Goal: Transaction & Acquisition: Purchase product/service

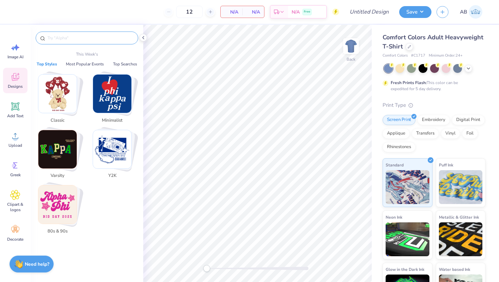
click at [90, 37] on input "text" at bounding box center [90, 38] width 87 height 7
click at [20, 50] on icon at bounding box center [15, 47] width 10 height 10
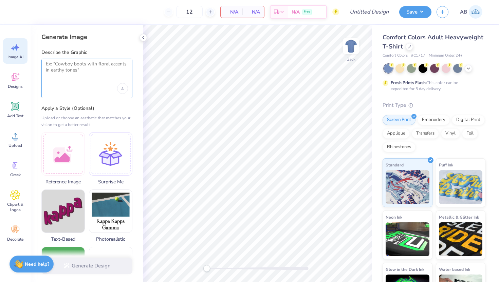
click at [99, 71] on textarea at bounding box center [87, 69] width 82 height 17
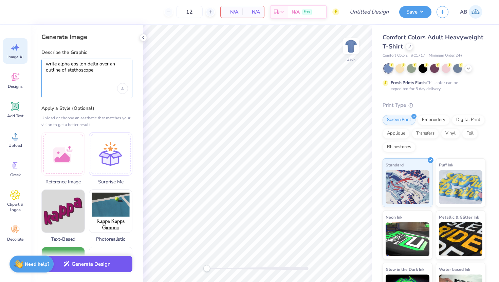
type textarea "write alpha epsilon delta over an outline of stethoscope"
click at [121, 266] on button "Generate Design" at bounding box center [86, 264] width 91 height 17
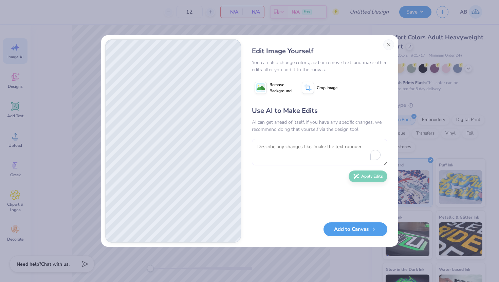
click at [330, 155] on textarea "To enrich screen reader interactions, please activate Accessibility in Grammarl…" at bounding box center [319, 152] width 135 height 26
click at [300, 170] on div "Use AI to Make Edits AI can get ahead of itself. If you have any specific chang…" at bounding box center [317, 161] width 131 height 110
click at [389, 45] on button "Close" at bounding box center [388, 44] width 11 height 11
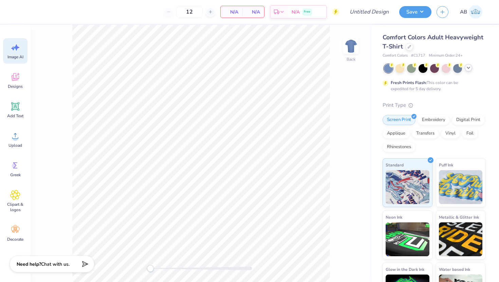
click at [470, 66] on icon at bounding box center [468, 67] width 5 height 5
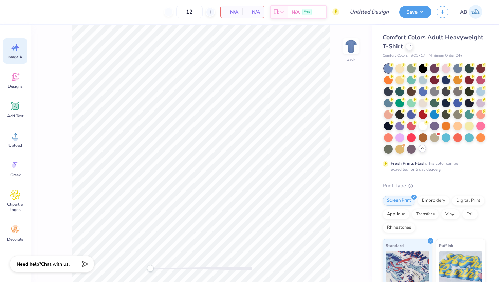
click at [424, 149] on polyline at bounding box center [422, 148] width 3 height 1
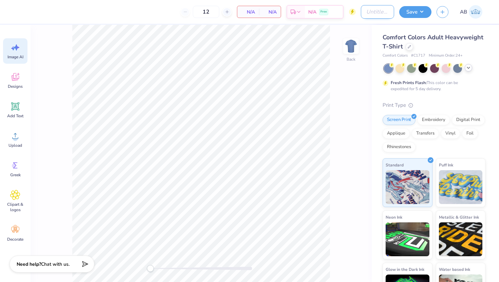
click at [376, 12] on input "Design Title" at bounding box center [377, 12] width 33 height 14
click at [476, 47] on div "Comfort Colors Adult Heavyweight T-Shirt" at bounding box center [433, 42] width 103 height 18
click at [409, 44] on div at bounding box center [409, 45] width 7 height 7
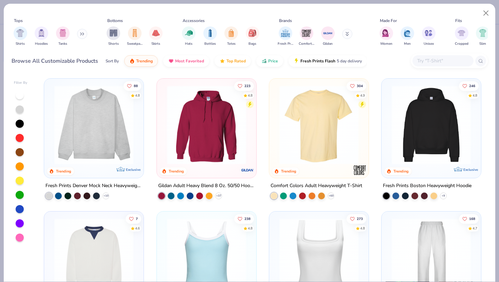
click at [80, 35] on button at bounding box center [82, 34] width 10 height 10
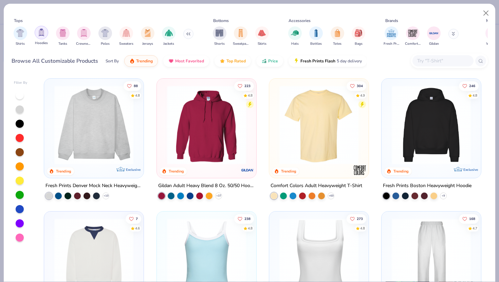
click at [43, 35] on img "filter for Hoodies" at bounding box center [41, 33] width 7 height 8
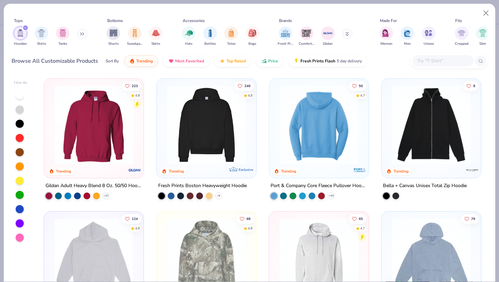
click at [226, 119] on img at bounding box center [207, 125] width 86 height 79
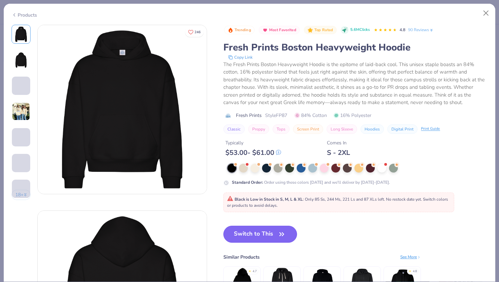
click at [269, 236] on button "Switch to This" at bounding box center [260, 234] width 74 height 17
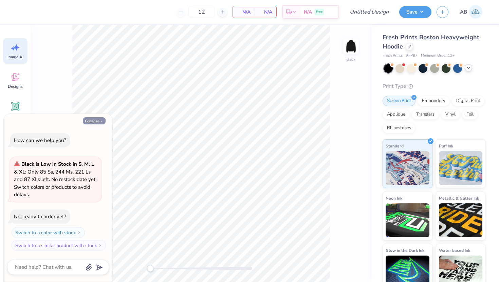
click at [102, 124] on button "Collapse" at bounding box center [94, 120] width 23 height 7
type textarea "x"
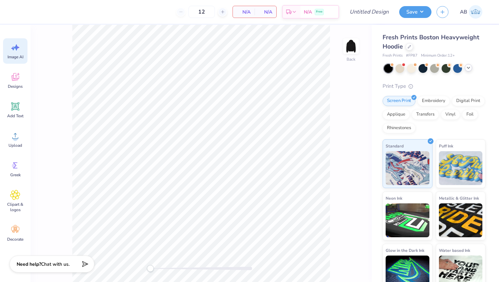
click at [467, 67] on icon at bounding box center [468, 67] width 5 height 5
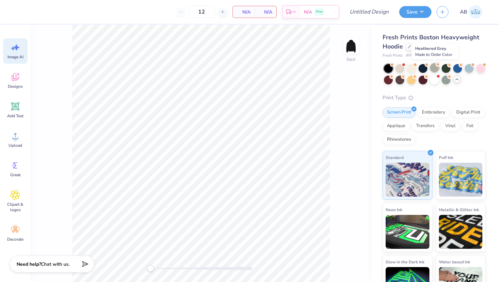
click at [433, 68] on div at bounding box center [434, 67] width 9 height 9
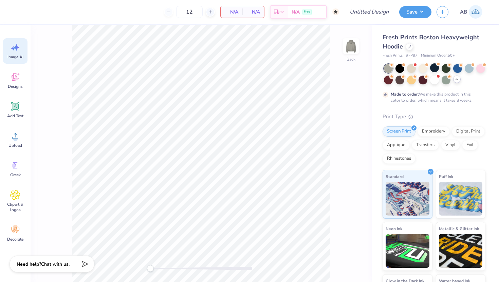
type input "50"
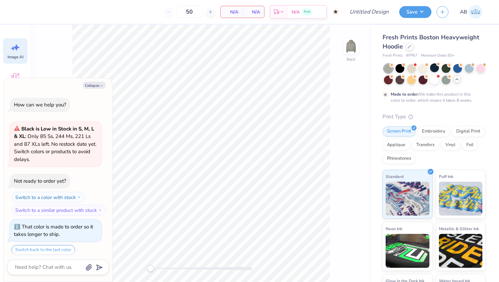
scroll to position [21, 0]
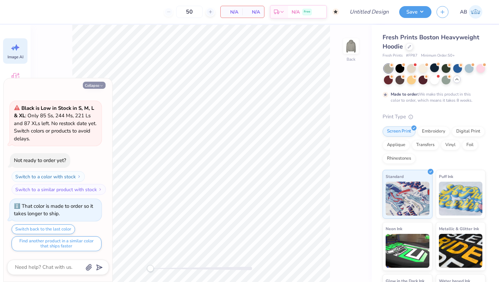
click at [101, 84] on icon "button" at bounding box center [101, 86] width 4 height 4
type textarea "x"
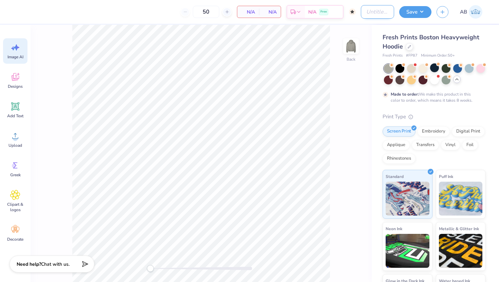
click at [370, 13] on input "Design Title" at bounding box center [377, 12] width 33 height 14
type input "AED exec hoodie"
click at [343, 126] on div "Back" at bounding box center [201, 154] width 341 height 258
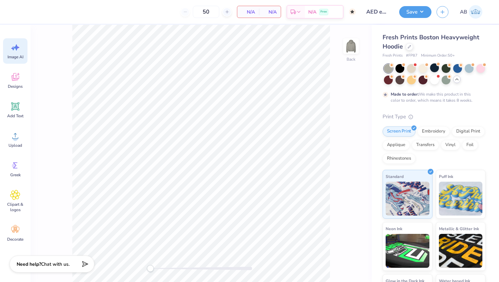
click at [457, 80] on icon at bounding box center [456, 79] width 5 height 5
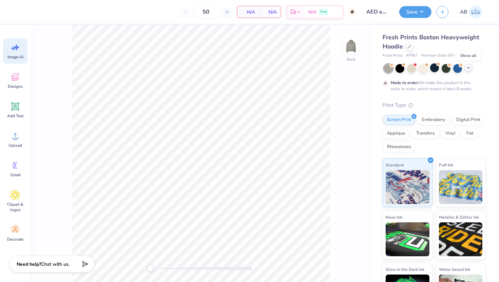
click at [469, 69] on icon at bounding box center [468, 67] width 5 height 5
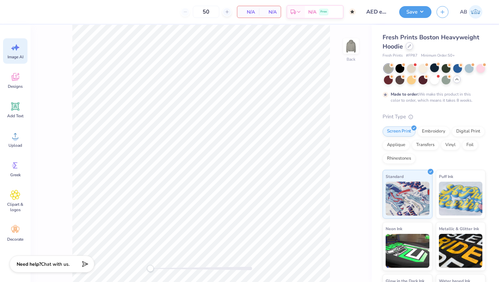
click at [408, 48] on icon at bounding box center [409, 45] width 3 height 3
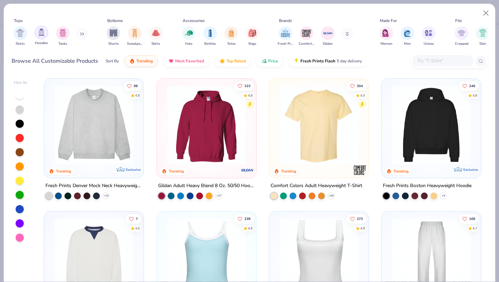
click at [40, 34] on img "filter for Hoodies" at bounding box center [41, 33] width 7 height 8
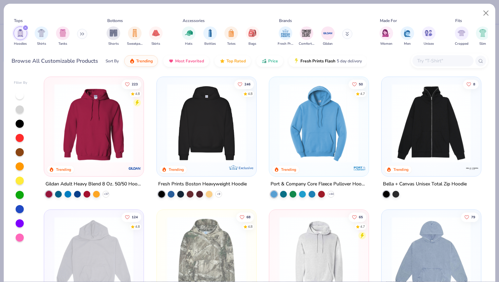
scroll to position [0, 0]
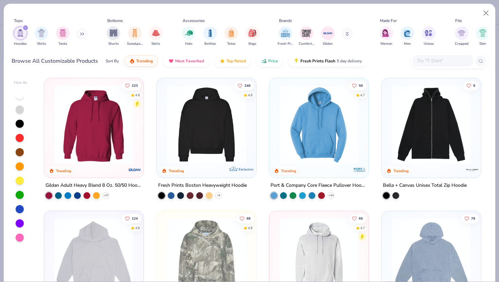
click at [203, 130] on img at bounding box center [207, 124] width 86 height 79
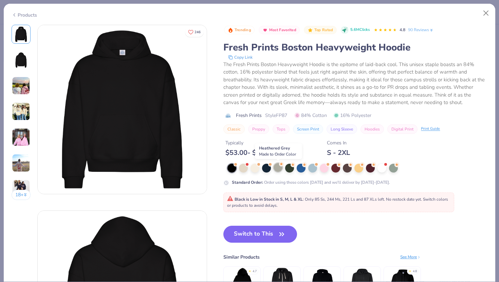
click at [277, 169] on div at bounding box center [278, 167] width 9 height 9
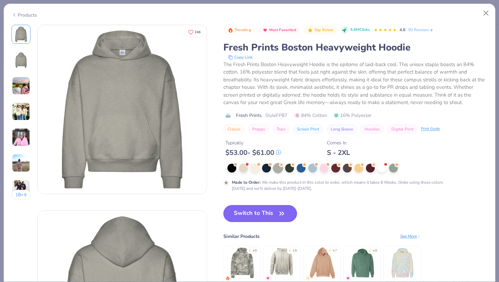
click at [276, 213] on button "Switch to This" at bounding box center [260, 213] width 74 height 17
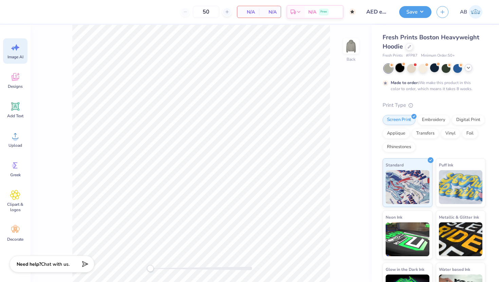
click at [398, 68] on div at bounding box center [399, 67] width 9 height 9
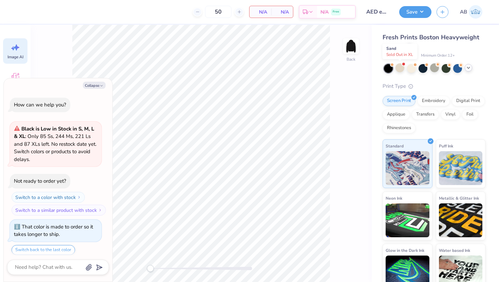
scroll to position [158, 0]
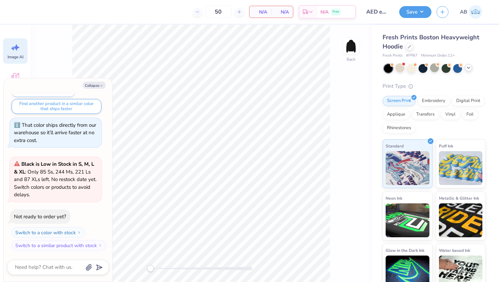
click at [469, 68] on icon at bounding box center [468, 67] width 5 height 5
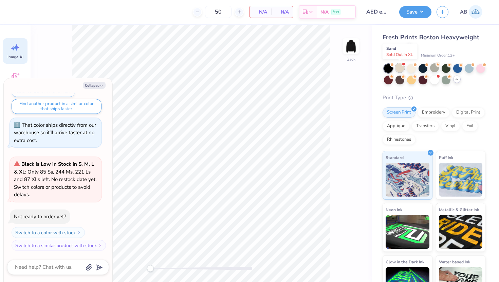
click at [400, 70] on div at bounding box center [399, 67] width 9 height 9
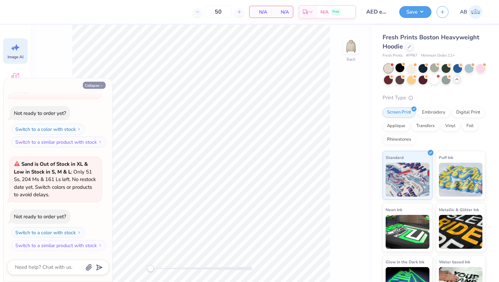
click at [100, 83] on button "Collapse" at bounding box center [94, 85] width 23 height 7
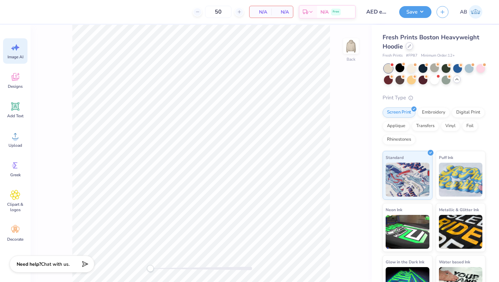
click at [409, 46] on icon at bounding box center [409, 45] width 3 height 3
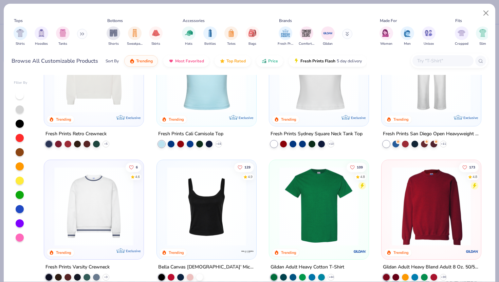
scroll to position [185, 0]
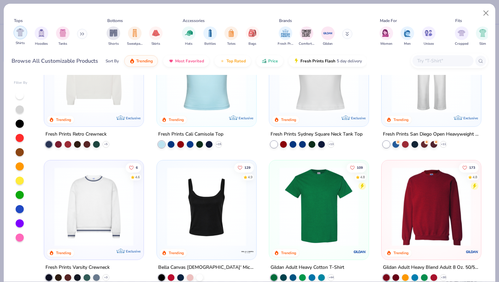
click at [22, 35] on img "filter for Shirts" at bounding box center [20, 33] width 8 height 8
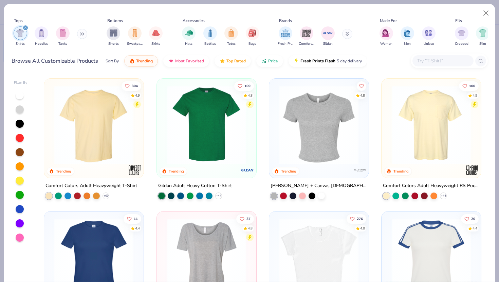
click at [48, 35] on div "Shirts Hoodies Tanks" at bounding box center [51, 36] width 78 height 25
click at [42, 33] on img "filter for Hoodies" at bounding box center [41, 33] width 7 height 8
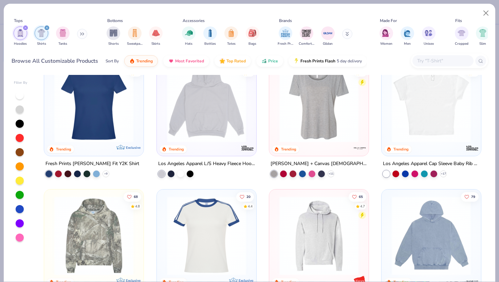
scroll to position [288, 0]
click at [220, 122] on img at bounding box center [207, 102] width 86 height 79
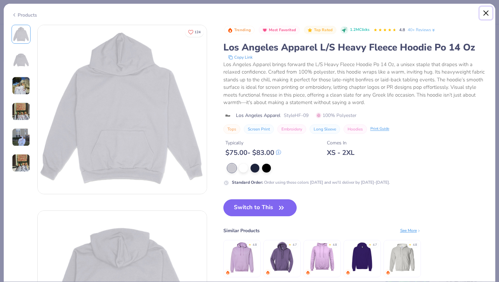
click at [485, 13] on button "Close" at bounding box center [485, 13] width 13 height 13
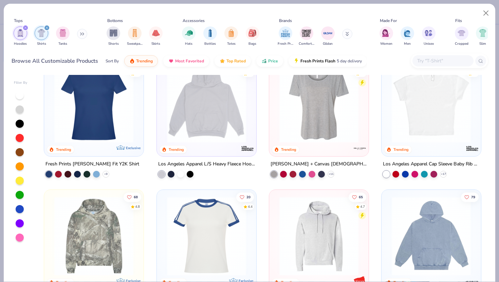
click at [47, 26] on icon "filter for Shirts" at bounding box center [46, 27] width 3 height 3
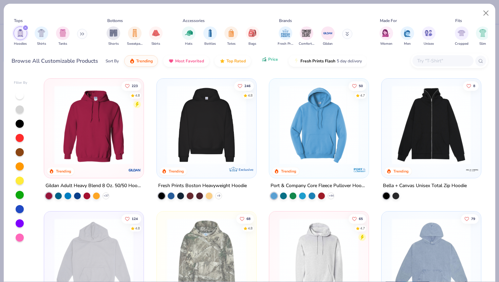
click at [269, 60] on span "Price" at bounding box center [273, 59] width 10 height 5
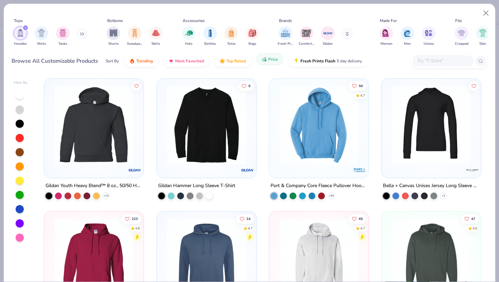
click at [269, 60] on span "Price" at bounding box center [273, 59] width 10 height 5
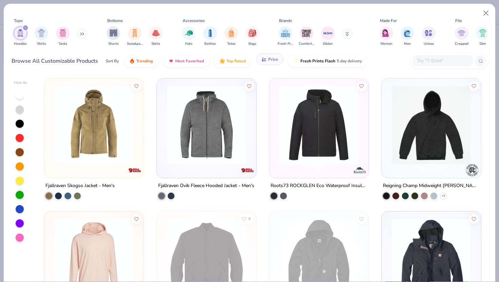
click at [273, 62] on button "Price" at bounding box center [269, 60] width 27 height 12
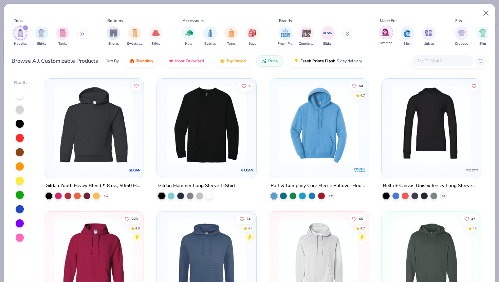
click at [388, 33] on img "filter for Women" at bounding box center [386, 33] width 8 height 8
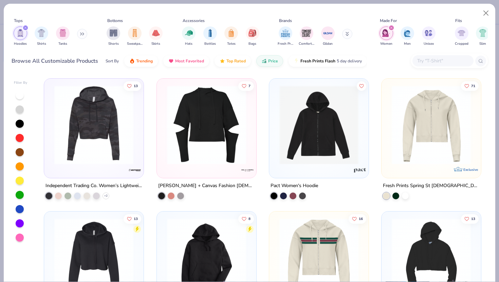
click at [26, 26] on div "filter for Hoodies" at bounding box center [25, 28] width 6 height 6
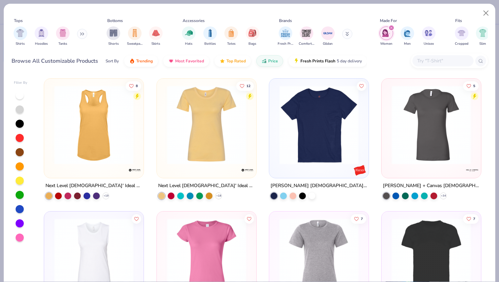
click at [392, 27] on icon "filter for Women" at bounding box center [391, 28] width 2 height 2
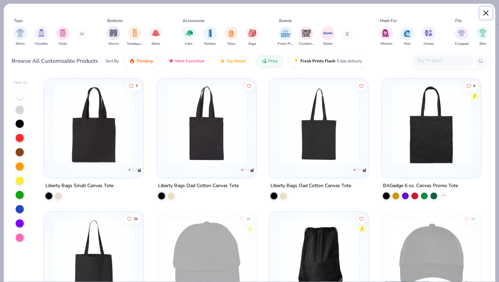
click at [484, 11] on button "Close" at bounding box center [485, 13] width 13 height 13
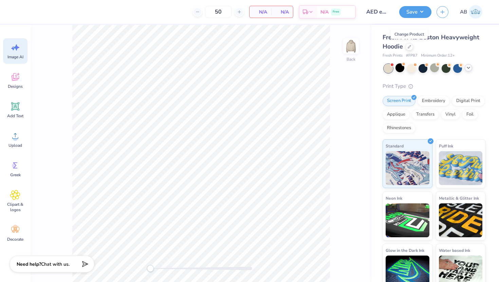
click at [469, 68] on icon at bounding box center [468, 67] width 5 height 5
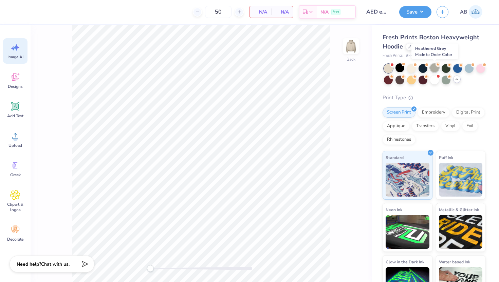
click at [435, 68] on div at bounding box center [434, 67] width 9 height 9
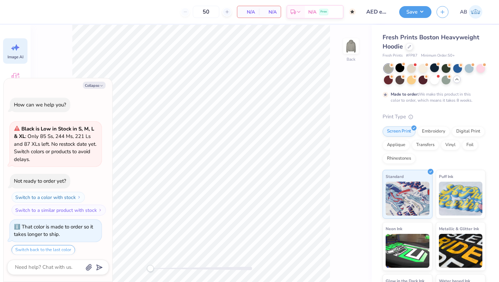
scroll to position [318, 0]
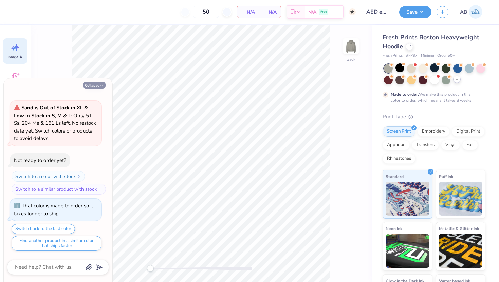
click at [98, 83] on button "Collapse" at bounding box center [94, 85] width 23 height 7
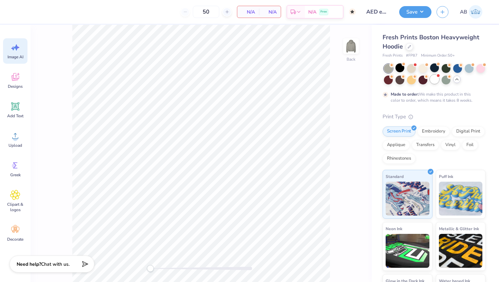
click at [436, 80] on div at bounding box center [434, 79] width 9 height 9
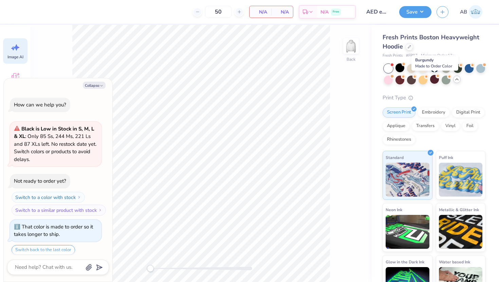
scroll to position [455, 0]
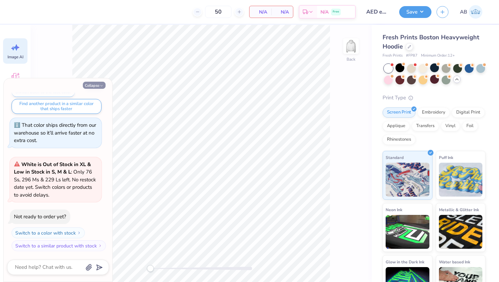
click at [90, 84] on button "Collapse" at bounding box center [94, 85] width 23 height 7
type textarea "x"
